Goal: Complete application form: Complete application form

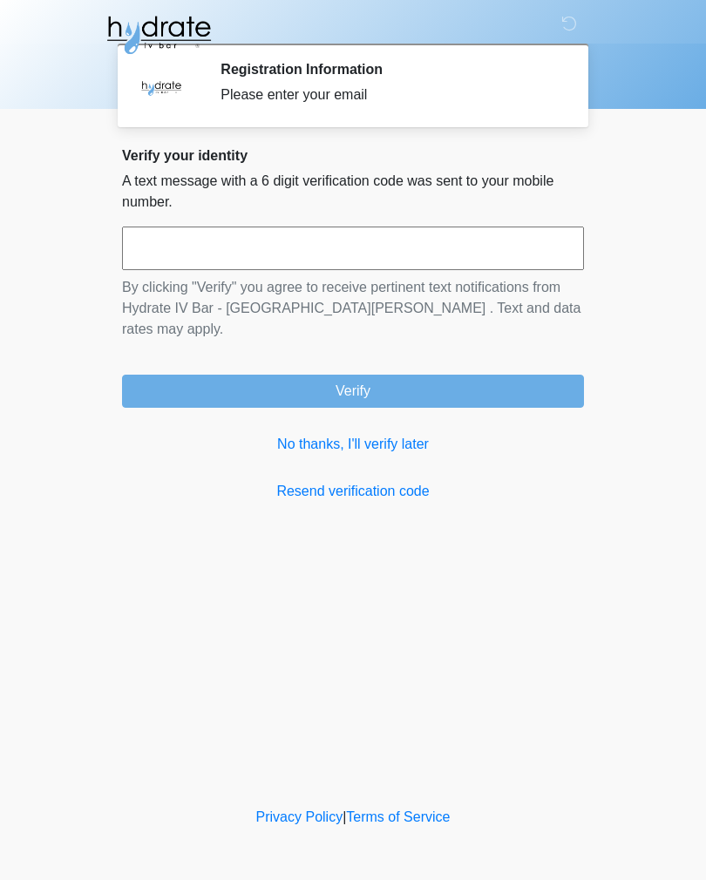
click at [143, 251] on input "text" at bounding box center [353, 248] width 462 height 44
type input "******"
click at [362, 375] on button "Verify" at bounding box center [353, 391] width 462 height 33
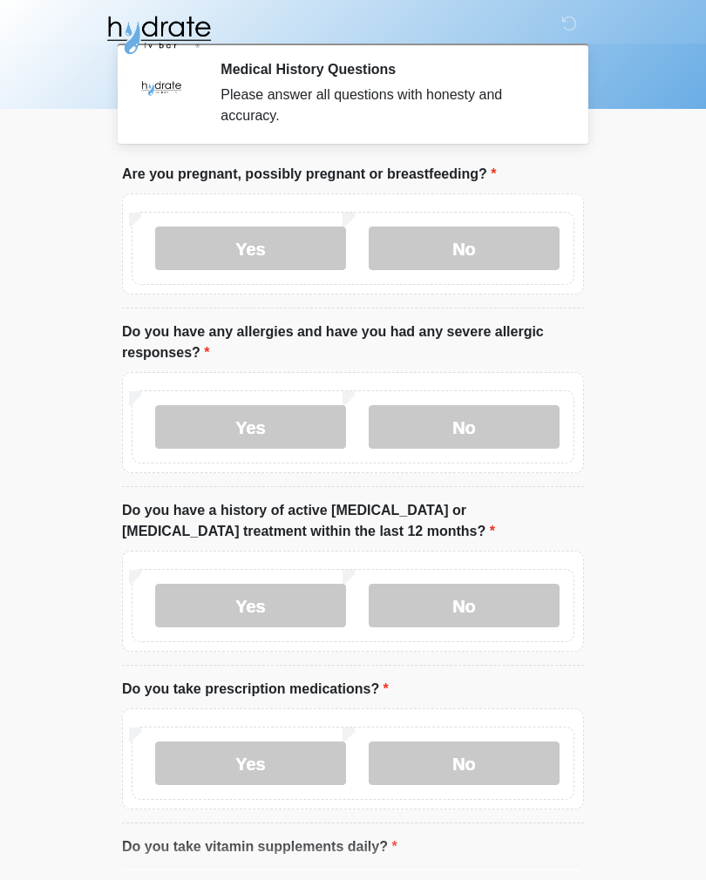
click at [449, 241] on label "No" at bounding box center [463, 248] width 191 height 44
click at [473, 424] on label "No" at bounding box center [463, 427] width 191 height 44
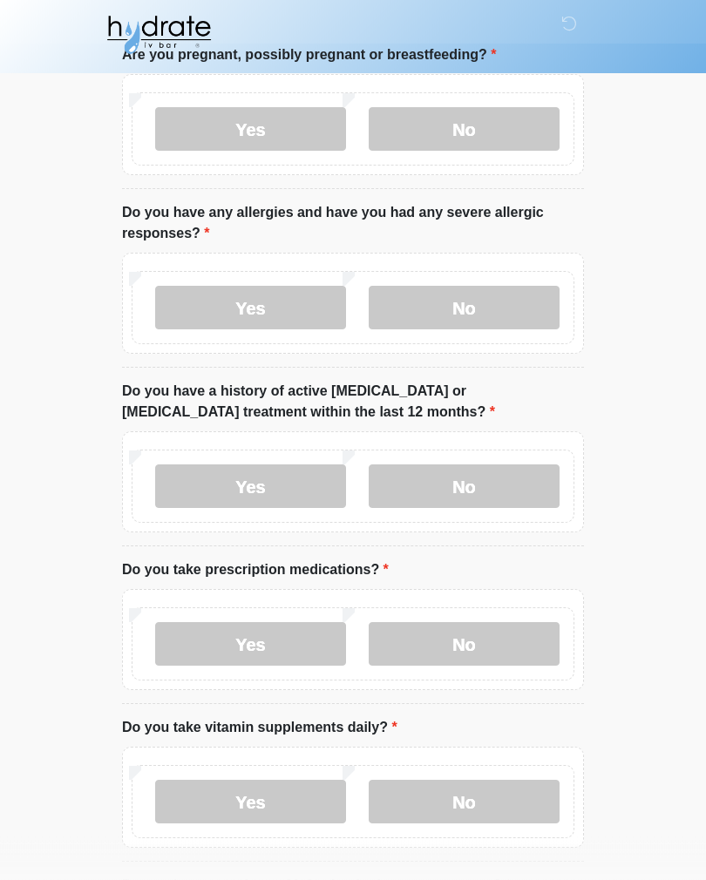
scroll to position [124, 0]
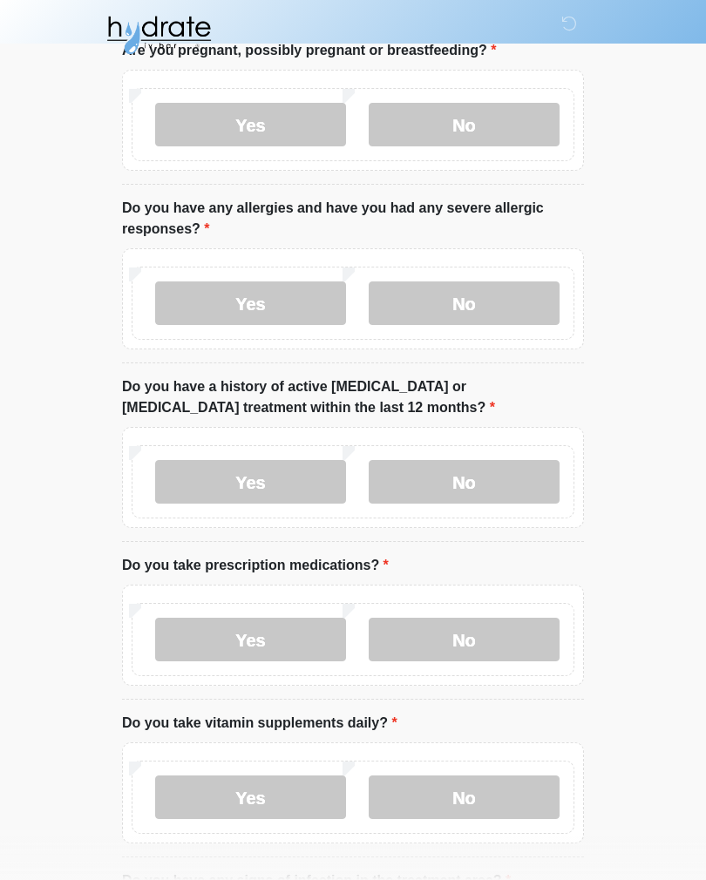
click at [481, 470] on label "No" at bounding box center [463, 482] width 191 height 44
click at [473, 639] on label "No" at bounding box center [463, 640] width 191 height 44
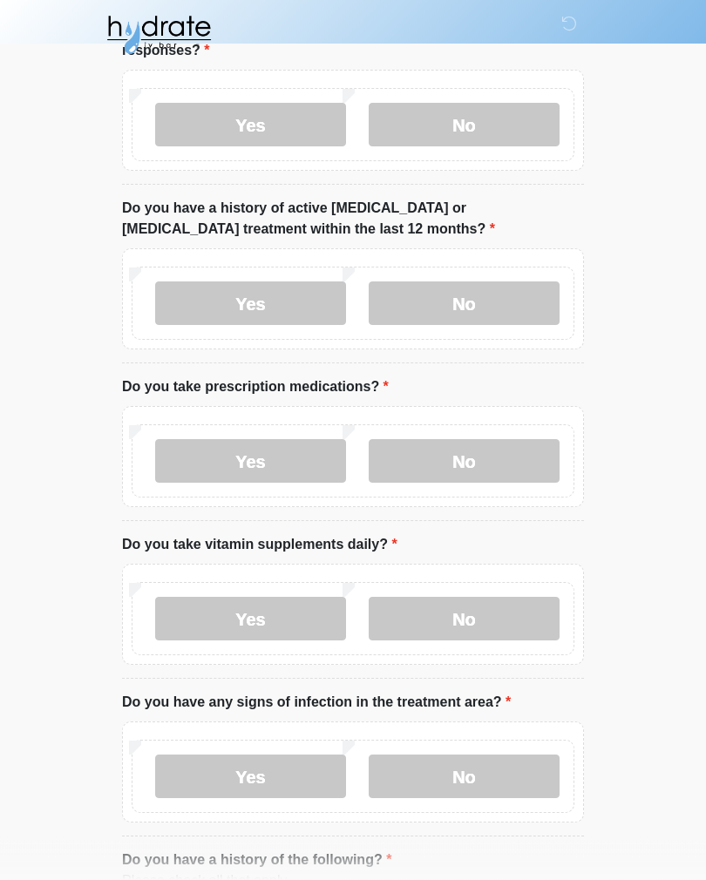
scroll to position [311, 0]
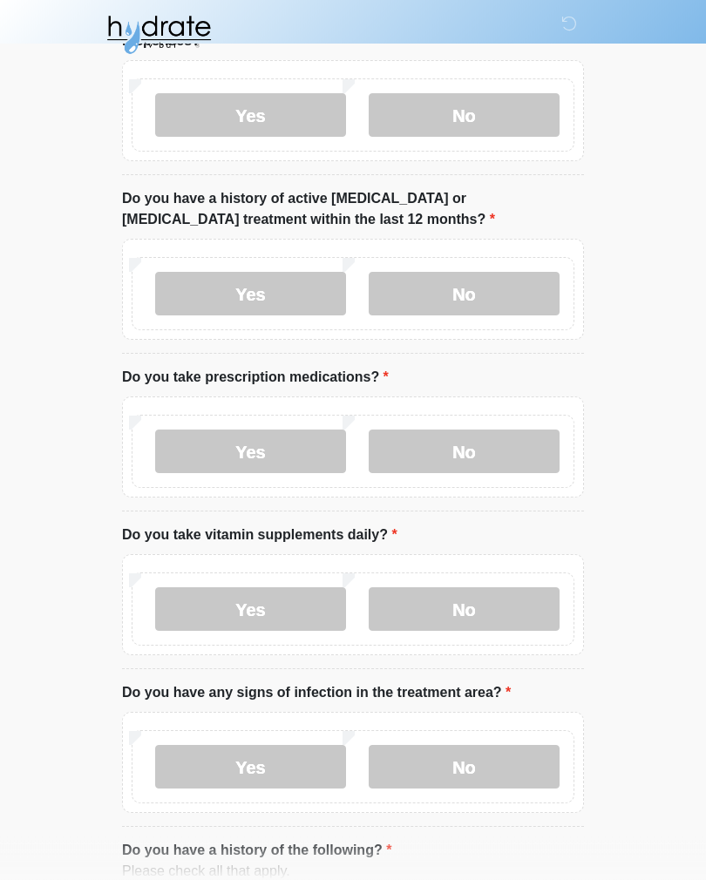
click at [462, 612] on label "No" at bounding box center [463, 610] width 191 height 44
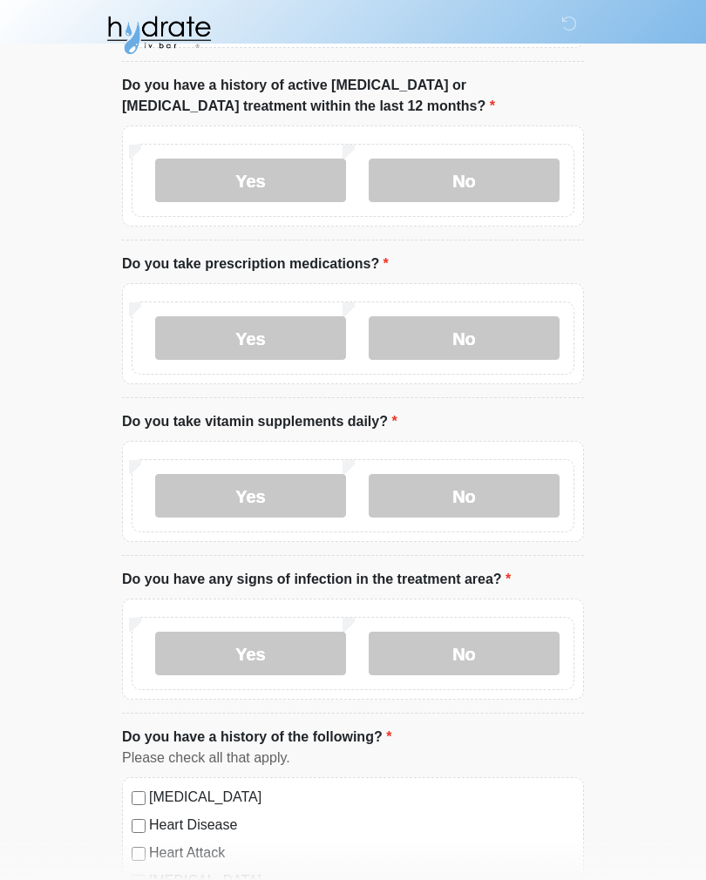
scroll to position [438, 0]
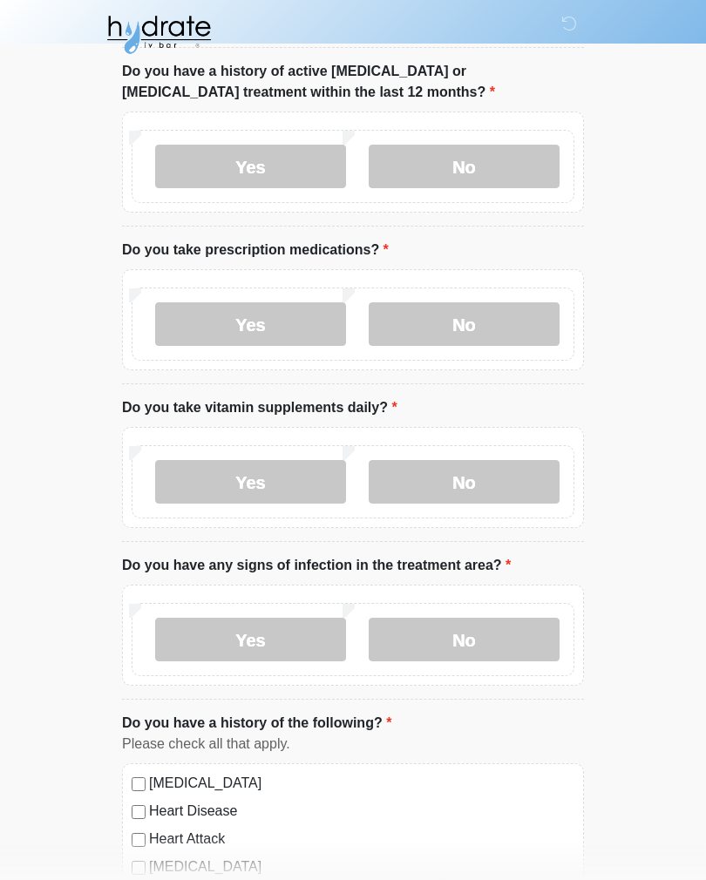
click at [497, 641] on label "No" at bounding box center [463, 640] width 191 height 44
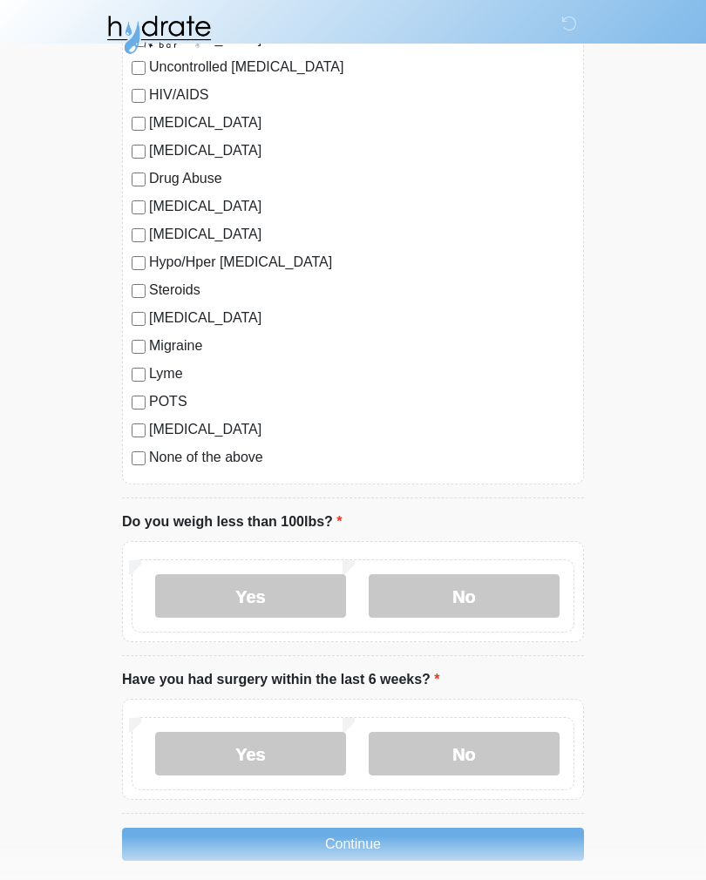
scroll to position [1680, 0]
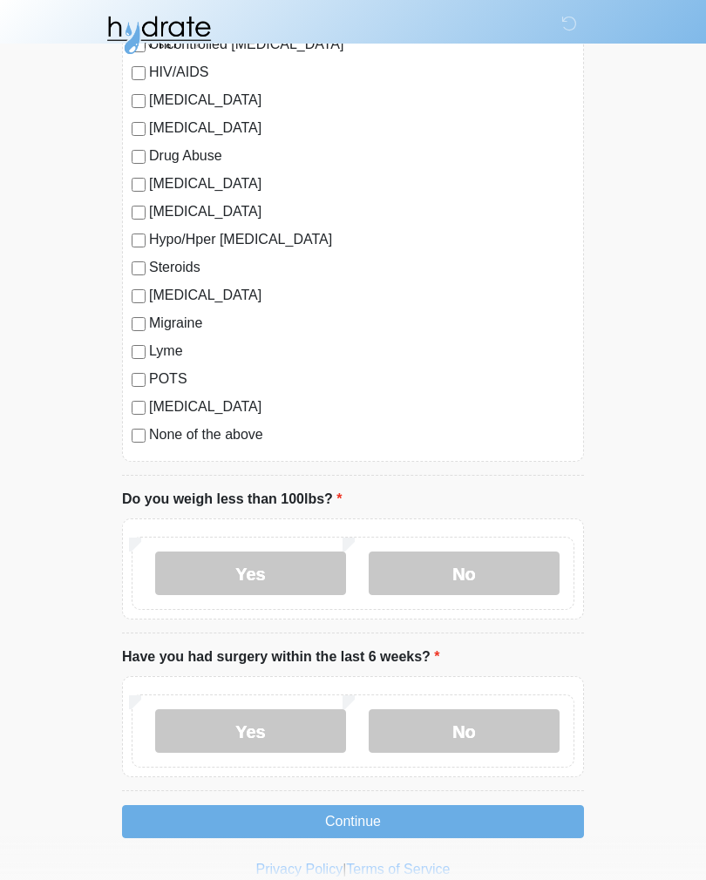
click at [495, 572] on label "No" at bounding box center [463, 573] width 191 height 44
click at [481, 724] on label "No" at bounding box center [463, 731] width 191 height 44
click at [465, 830] on button "Continue" at bounding box center [353, 821] width 462 height 33
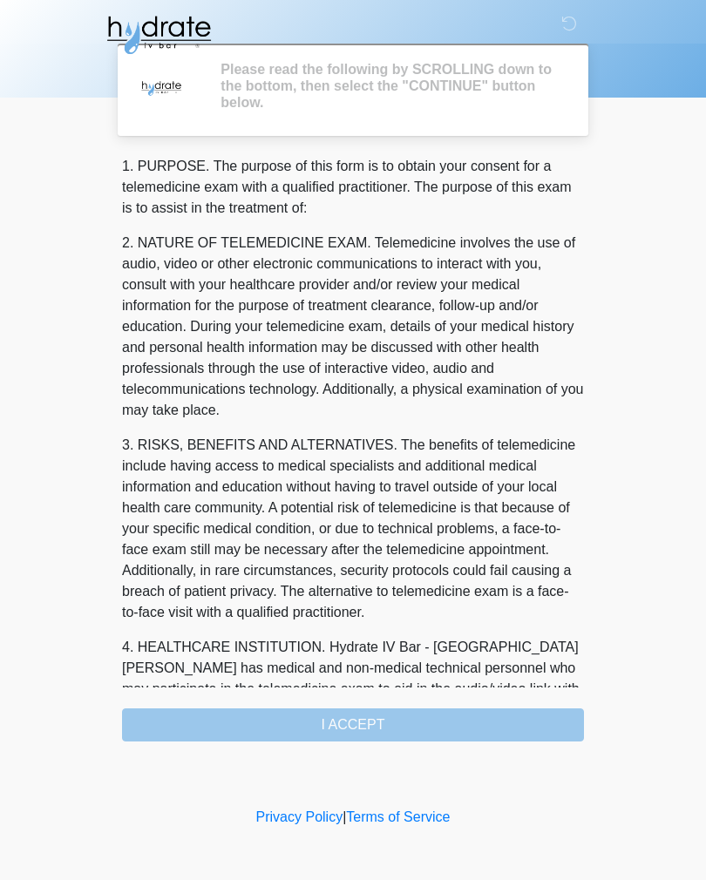
scroll to position [0, 0]
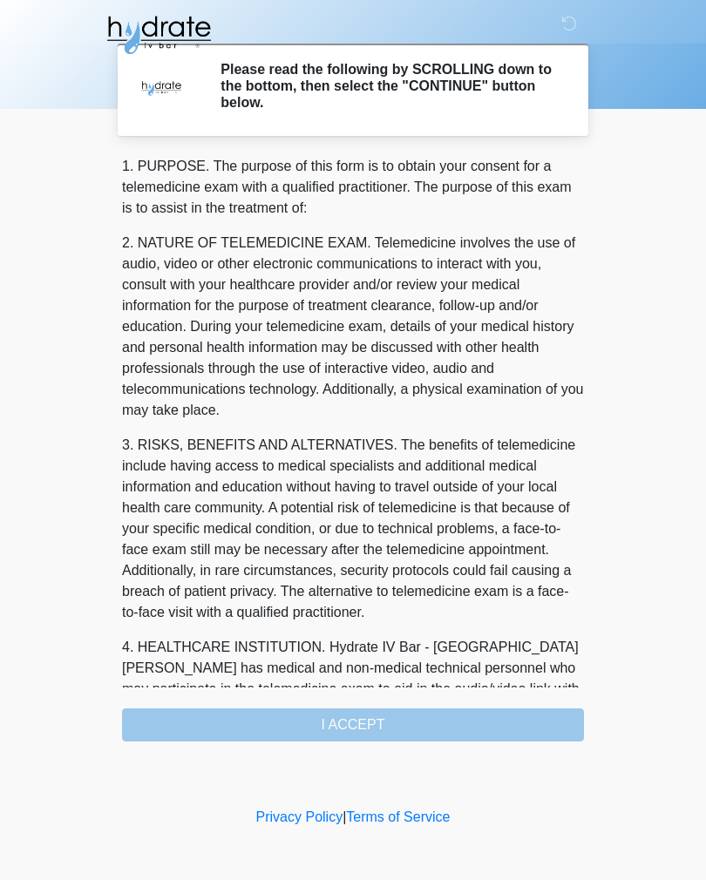
click at [460, 729] on div "1. PURPOSE. The purpose of this form is to obtain your consent for a telemedici…" at bounding box center [353, 448] width 462 height 585
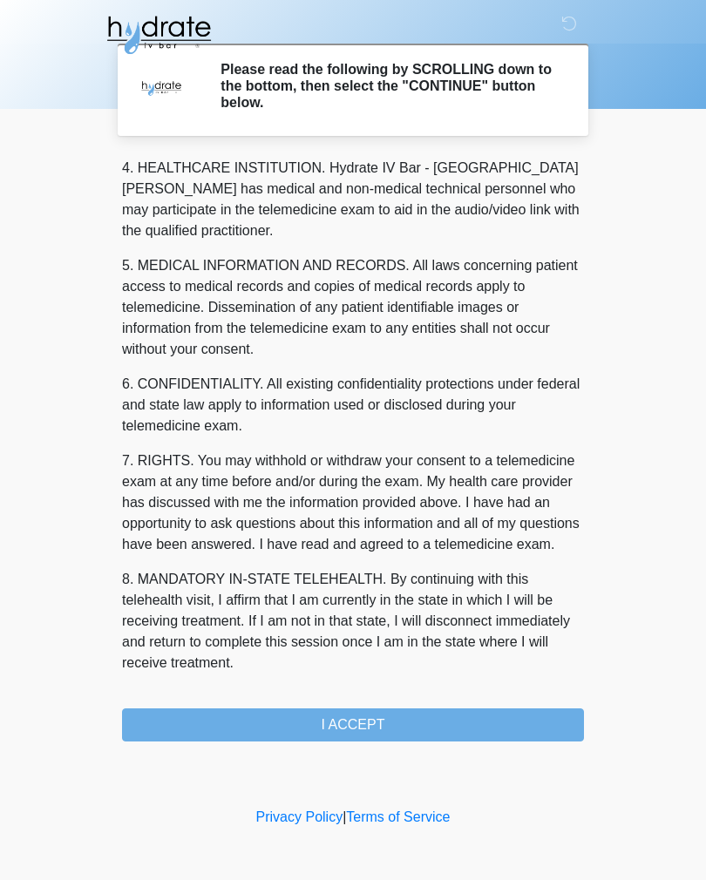
scroll to position [500, 0]
click at [416, 725] on button "I ACCEPT" at bounding box center [353, 724] width 462 height 33
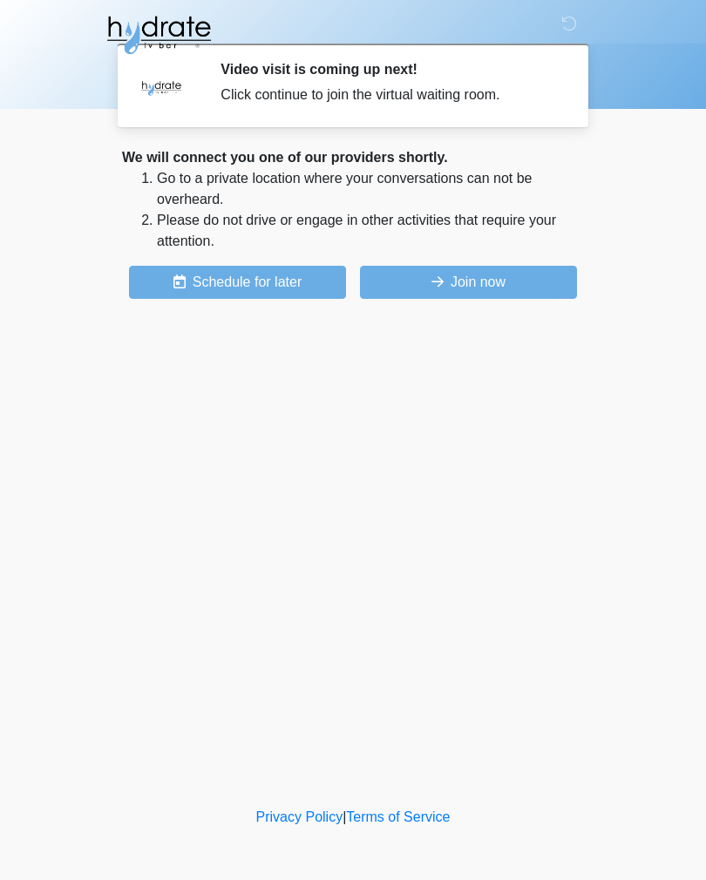
click at [487, 278] on button "Join now" at bounding box center [468, 282] width 217 height 33
